Goal: Check status: Check status

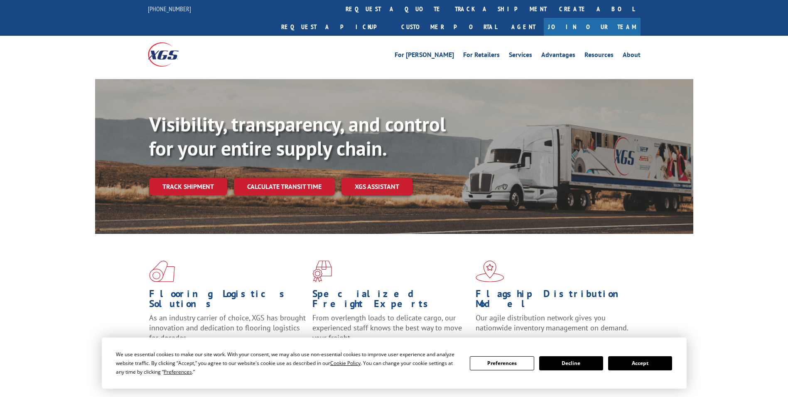
click at [633, 365] on button "Accept" at bounding box center [641, 363] width 64 height 14
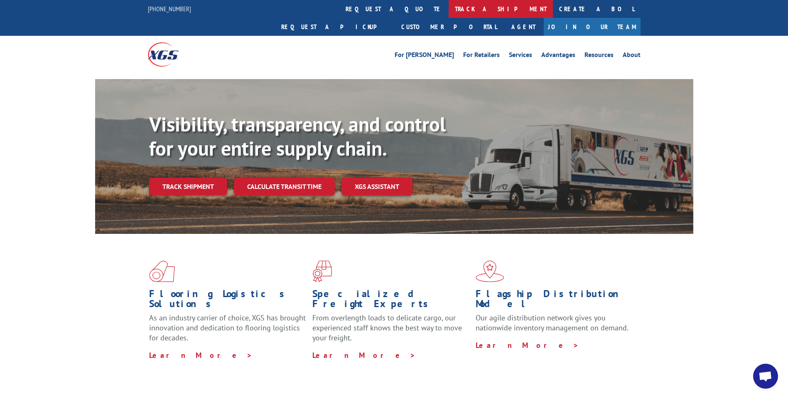
click at [449, 9] on link "track a shipment" at bounding box center [501, 9] width 104 height 18
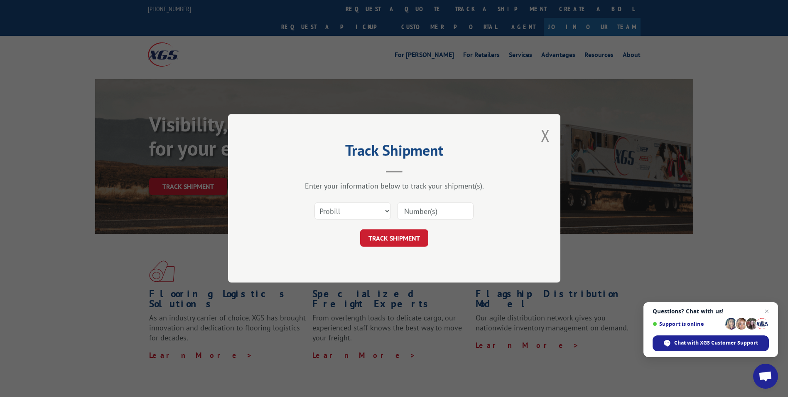
paste input "0895617102"
type input "0895617102"
click at [402, 239] on button "TRACK SHIPMENT" at bounding box center [394, 237] width 68 height 17
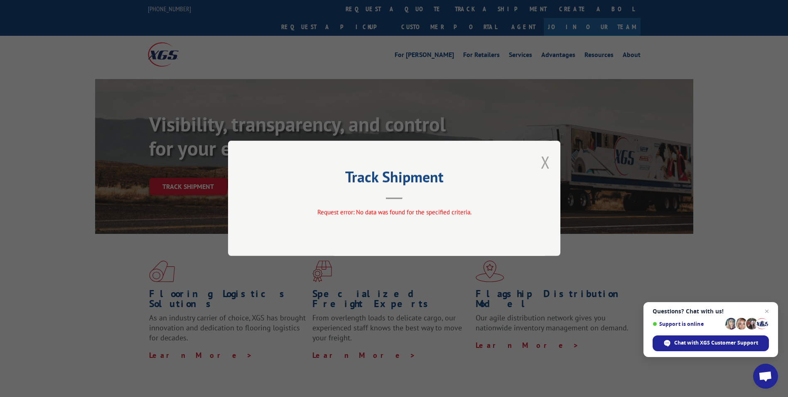
click at [549, 156] on button "Close modal" at bounding box center [545, 162] width 9 height 22
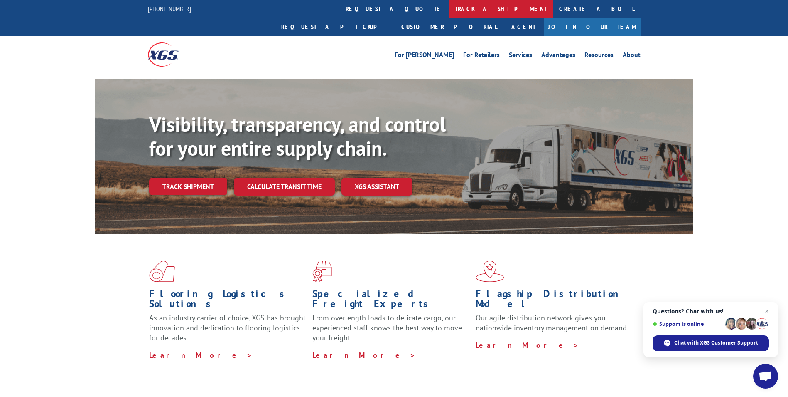
click at [449, 8] on link "track a shipment" at bounding box center [501, 9] width 104 height 18
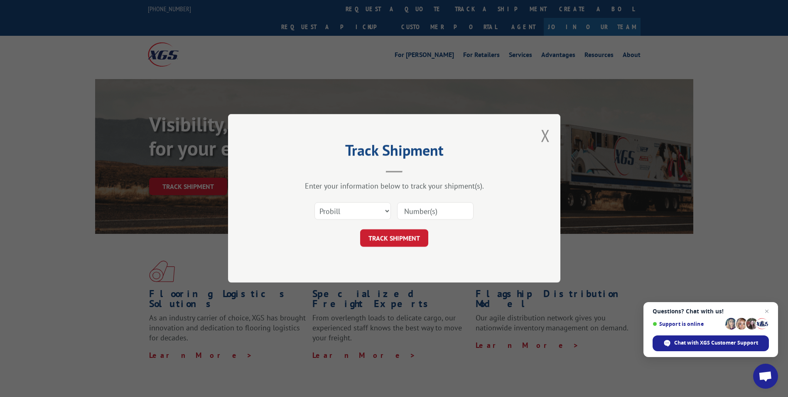
paste input "0895617102"
type input "0895617102"
click at [399, 241] on button "TRACK SHIPMENT" at bounding box center [394, 237] width 68 height 17
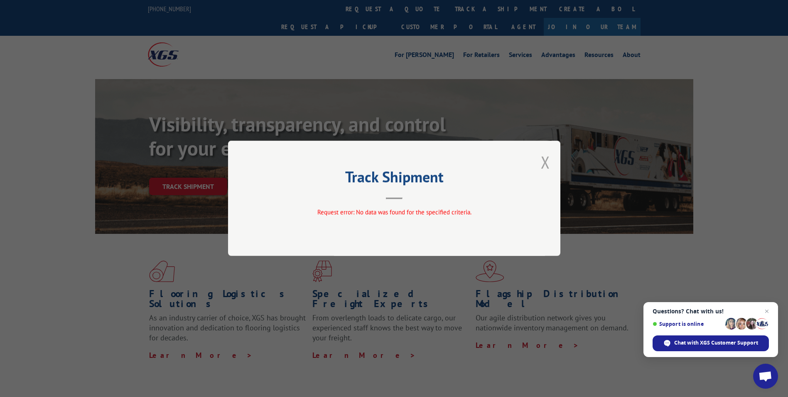
click at [545, 165] on button "Close modal" at bounding box center [545, 162] width 9 height 22
